Goal: Navigation & Orientation: Find specific page/section

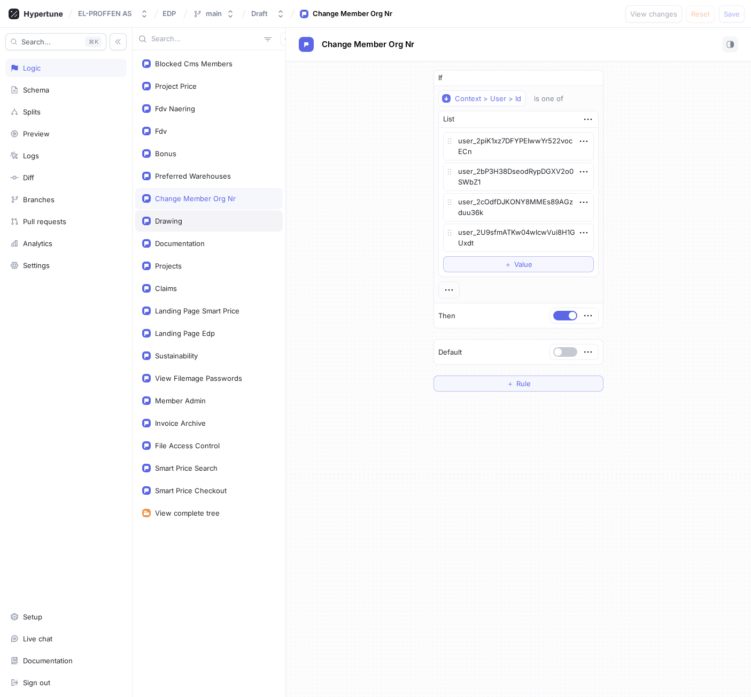
click at [210, 221] on div "Drawing" at bounding box center [209, 221] width 134 height 9
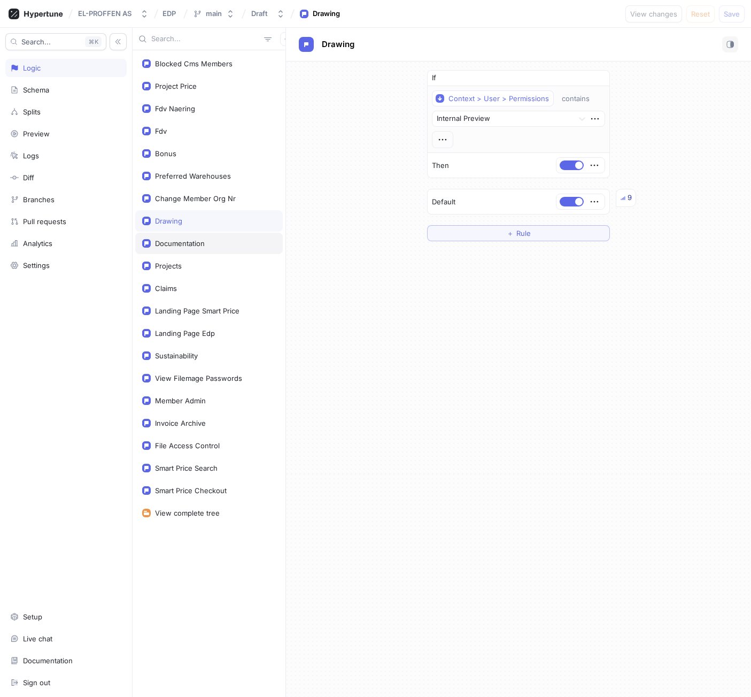
click at [205, 247] on div "Documentation" at bounding box center [209, 243] width 134 height 9
click at [202, 263] on div "Projects" at bounding box center [209, 265] width 134 height 9
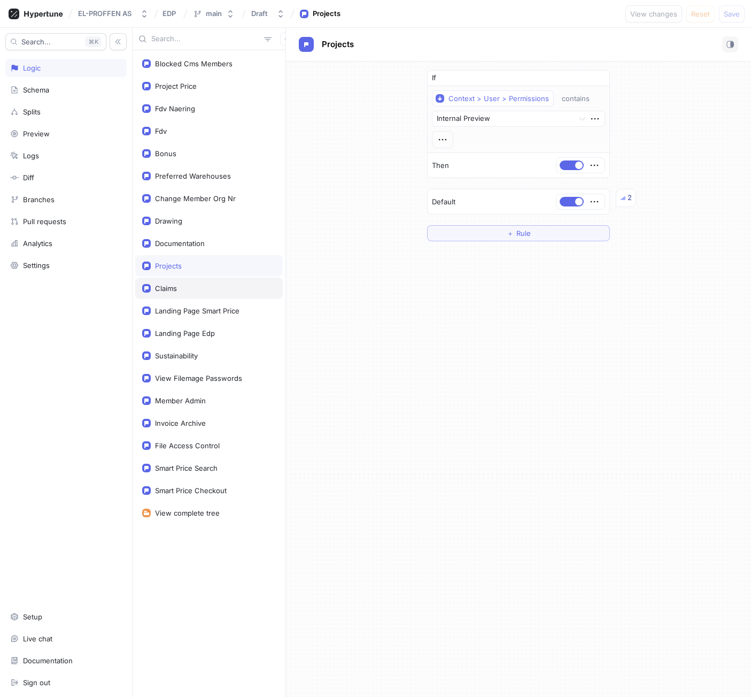
click at [192, 287] on div "Claims" at bounding box center [209, 288] width 134 height 9
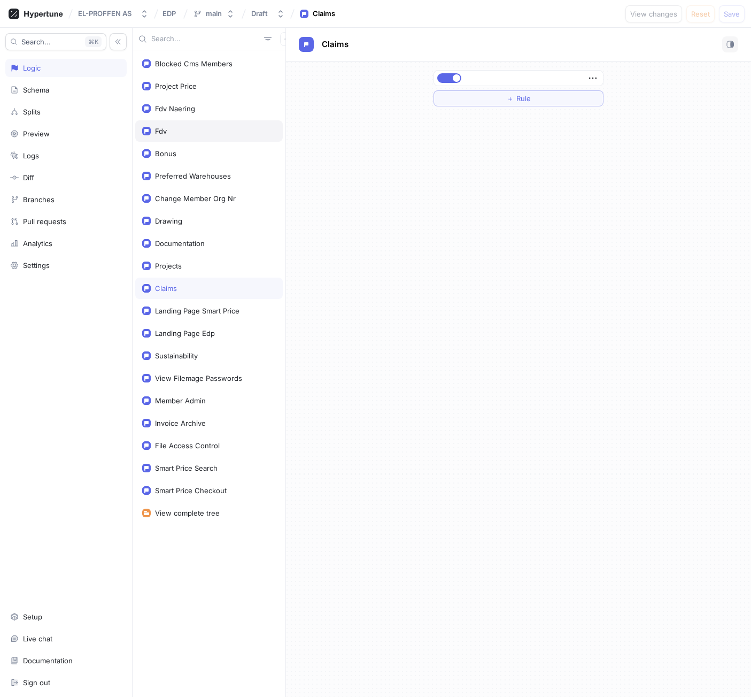
click at [191, 129] on div "Fdv" at bounding box center [209, 131] width 134 height 9
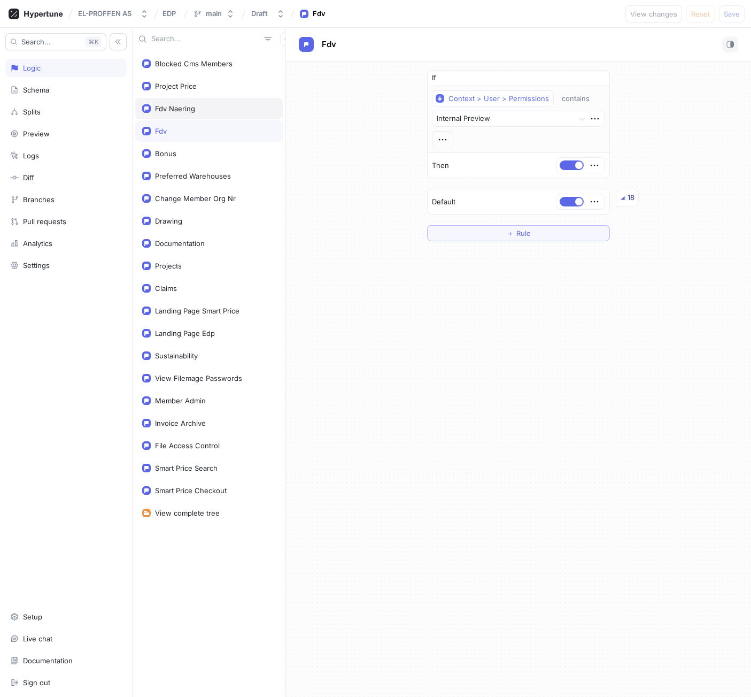
click at [197, 99] on div "Fdv Naering" at bounding box center [209, 108] width 148 height 21
click at [190, 137] on div "Fdv" at bounding box center [209, 130] width 148 height 21
click at [189, 161] on div "Bonus" at bounding box center [209, 153] width 148 height 21
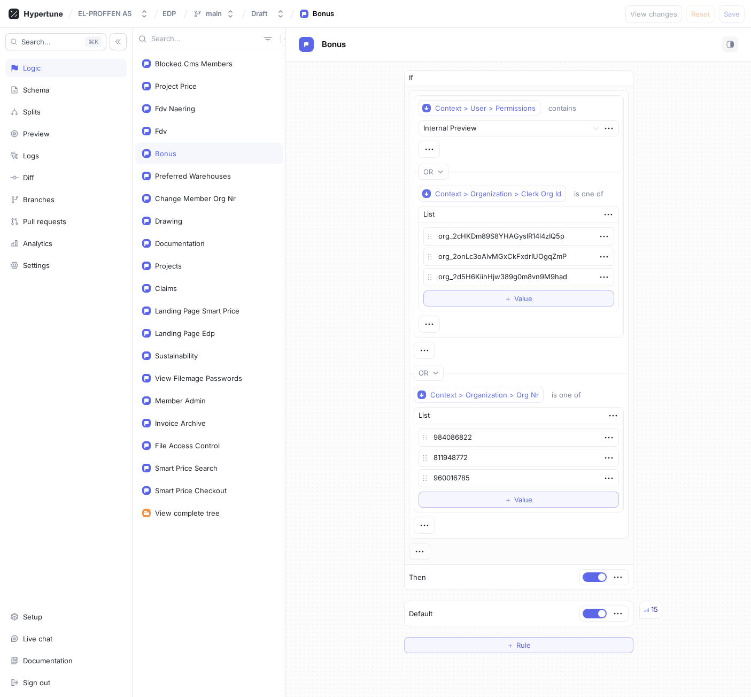
click at [178, 613] on div "Blocked Cms Members Project Price Fdv Naering Fdv Bonus Preferred Warehouses Ch…" at bounding box center [209, 373] width 153 height 646
type textarea "x"
